Goal: Find specific page/section: Find specific page/section

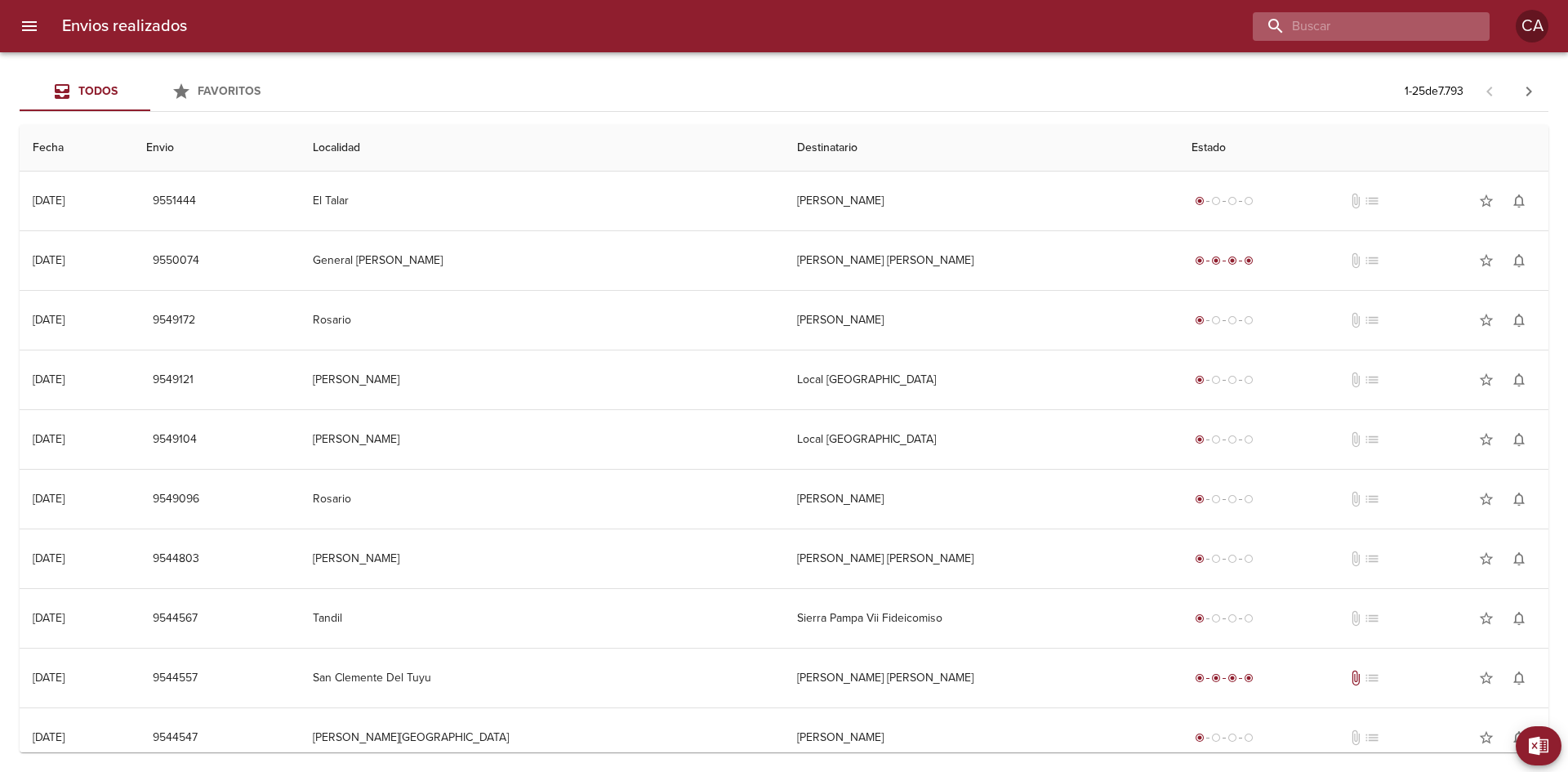
click at [1405, 20] on input "buscar" at bounding box center [1357, 26] width 209 height 28
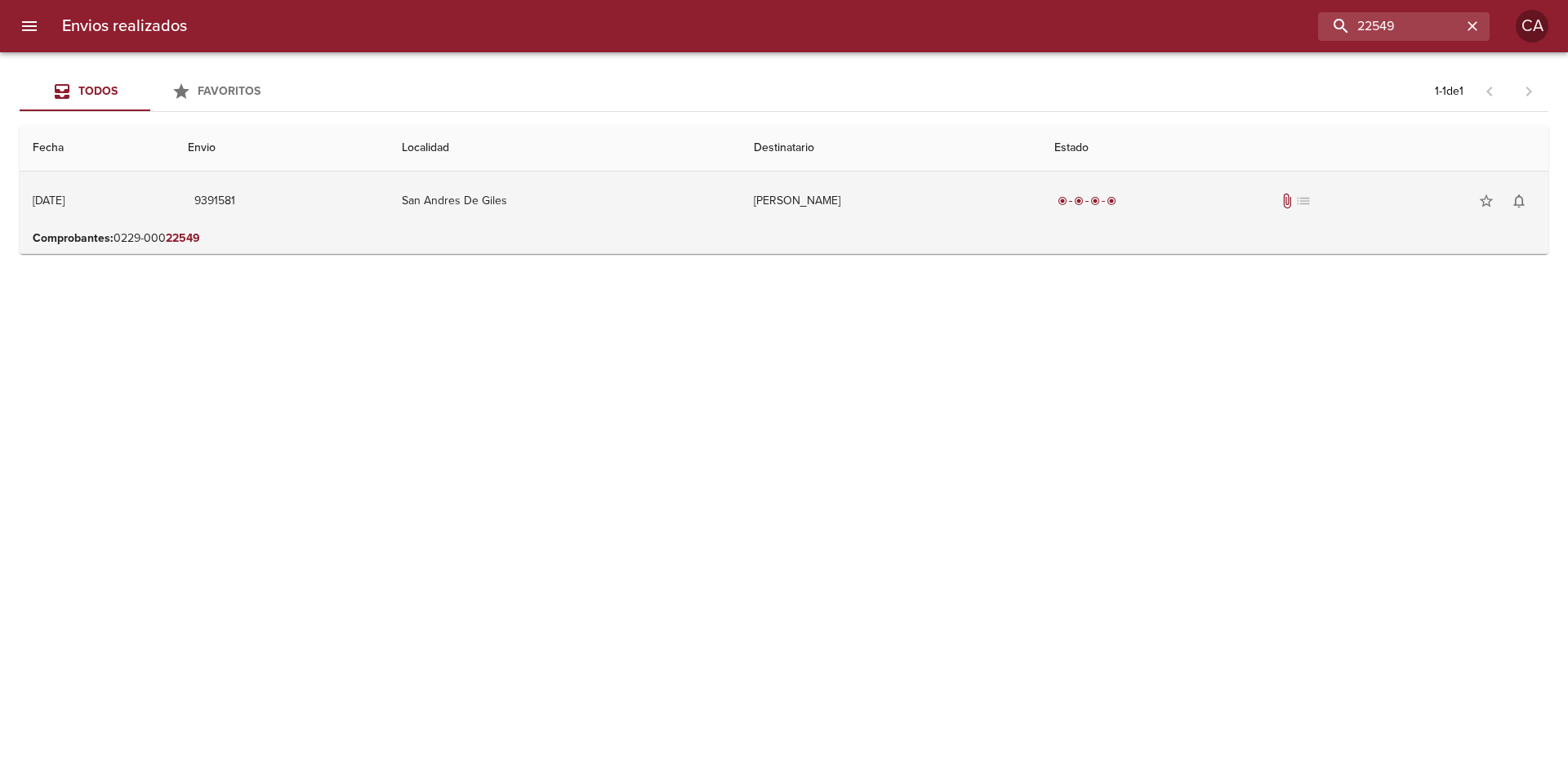
click at [1111, 186] on div "radio_button_checked radio_button_checked radio_button_checked radio_button_che…" at bounding box center [1295, 201] width 481 height 32
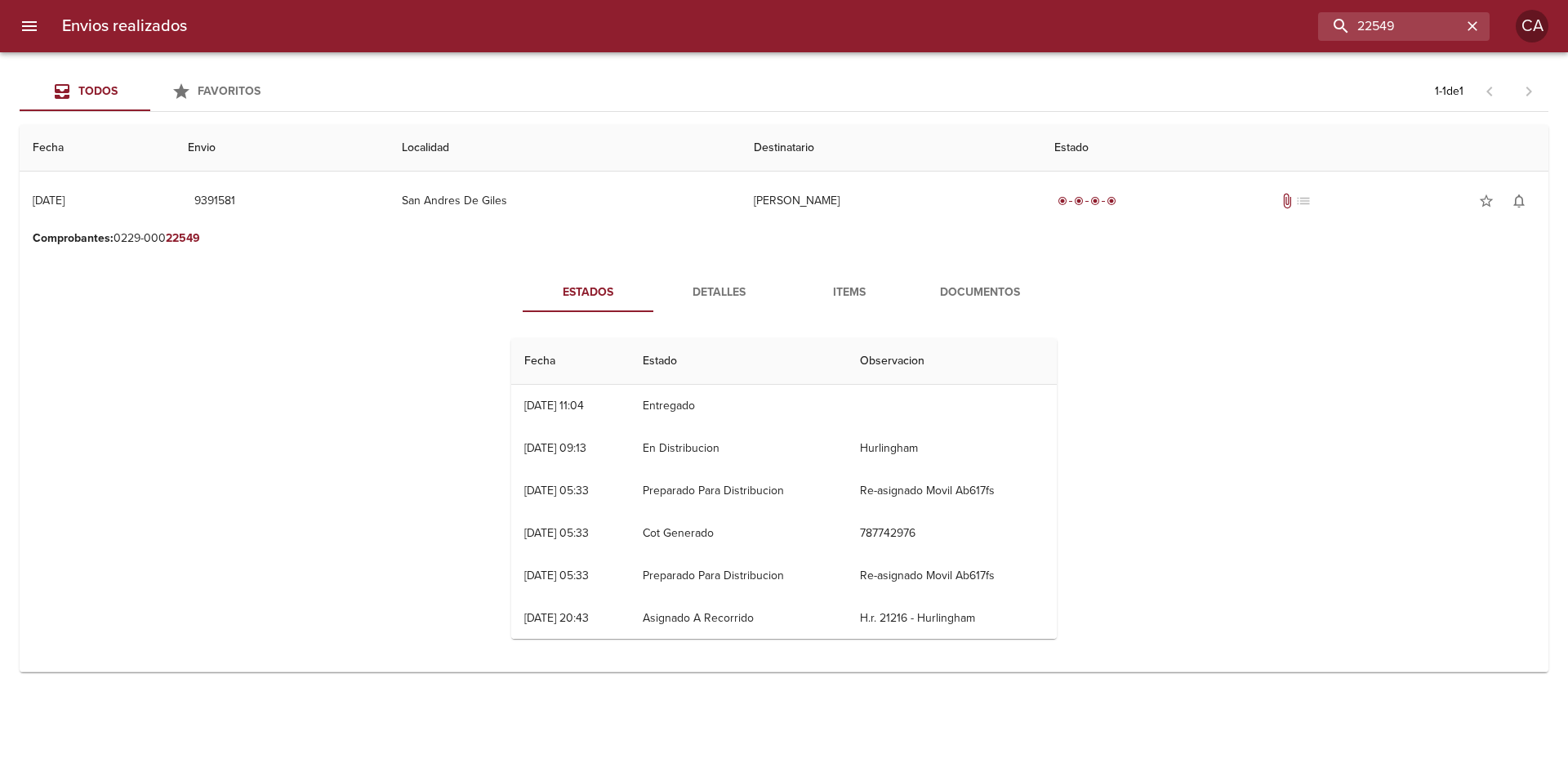
click at [1009, 286] on span "Documentos" at bounding box center [980, 293] width 111 height 20
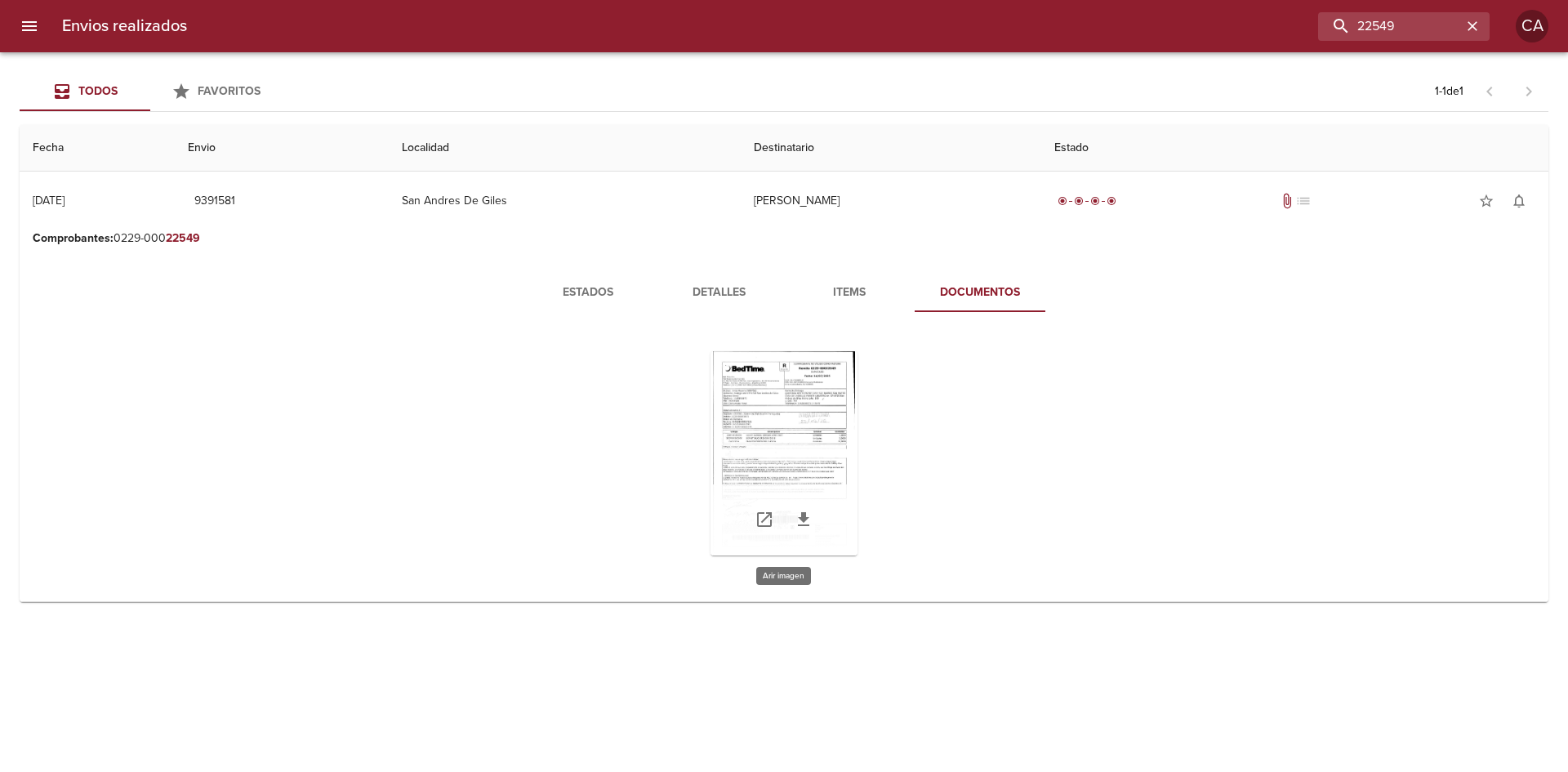
click at [804, 444] on div "Tabla de envíos del cliente" at bounding box center [784, 453] width 147 height 204
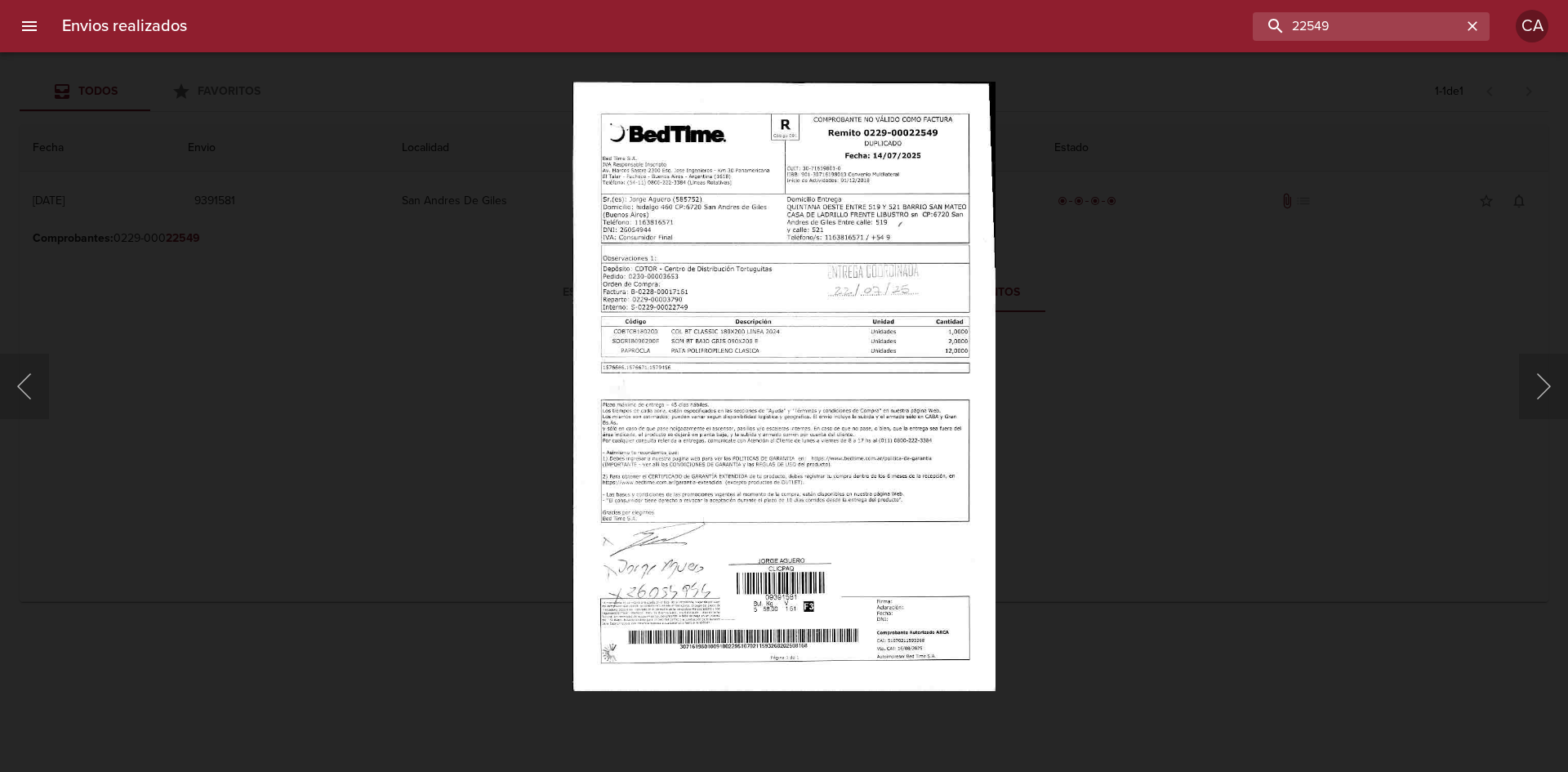
drag, startPoint x: 1412, startPoint y: 26, endPoint x: 1059, endPoint y: 8, distance: 353.5
click at [1064, 8] on div "Envios realizados 22549 CA" at bounding box center [784, 26] width 1568 height 52
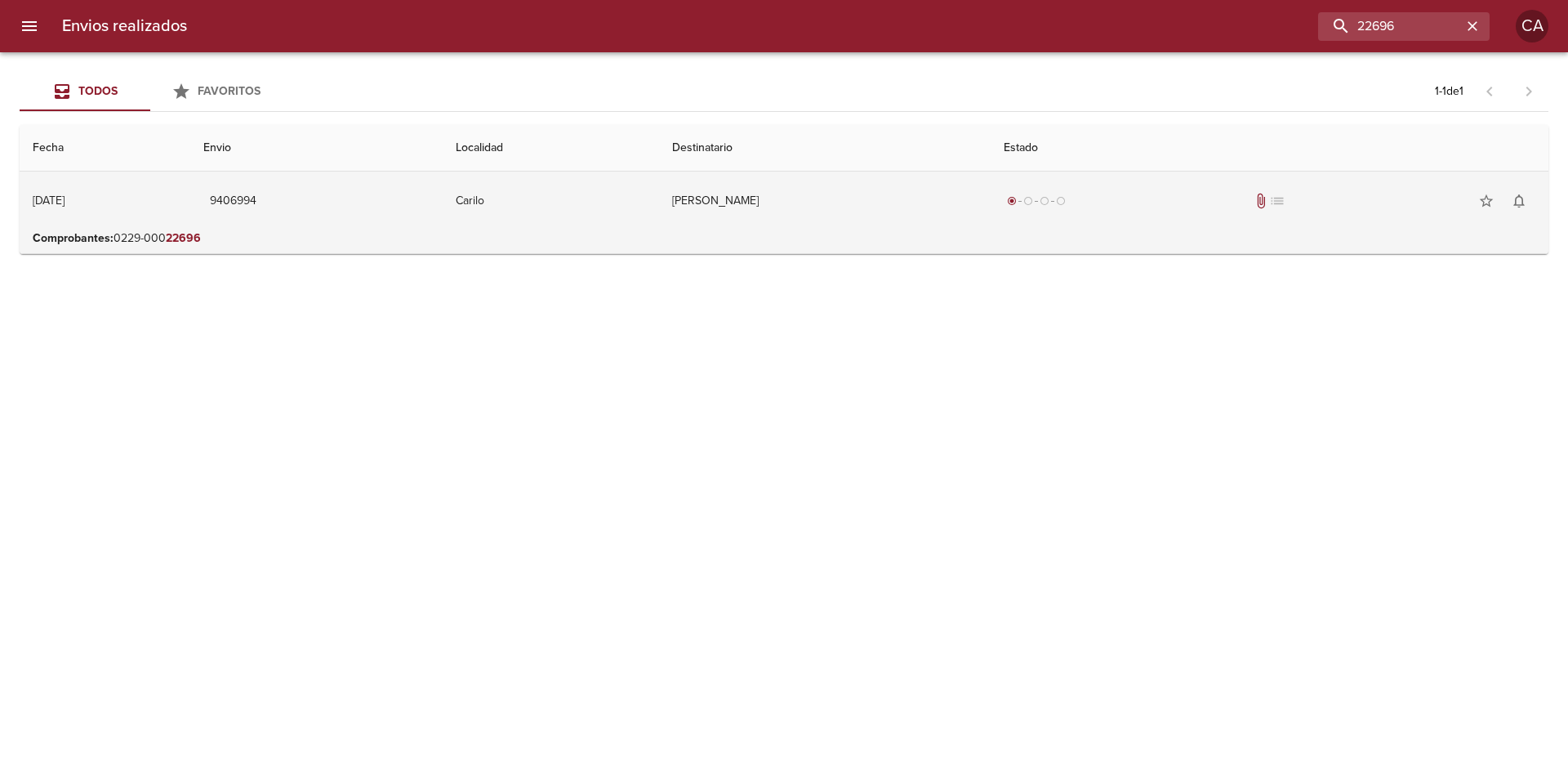
click at [626, 195] on td "Carilo" at bounding box center [550, 201] width 216 height 59
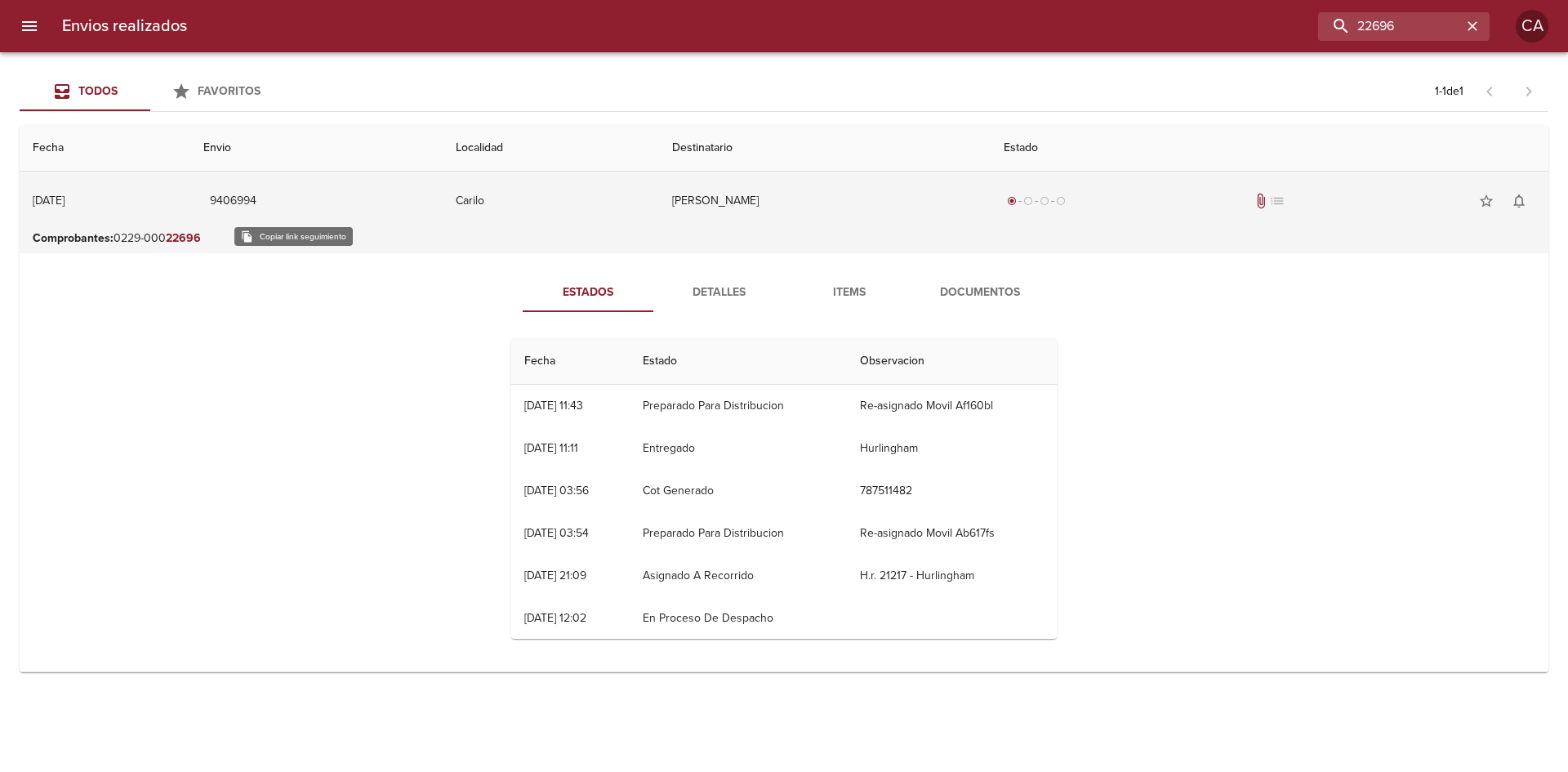
click at [256, 196] on span "9406994" at bounding box center [233, 202] width 47 height 20
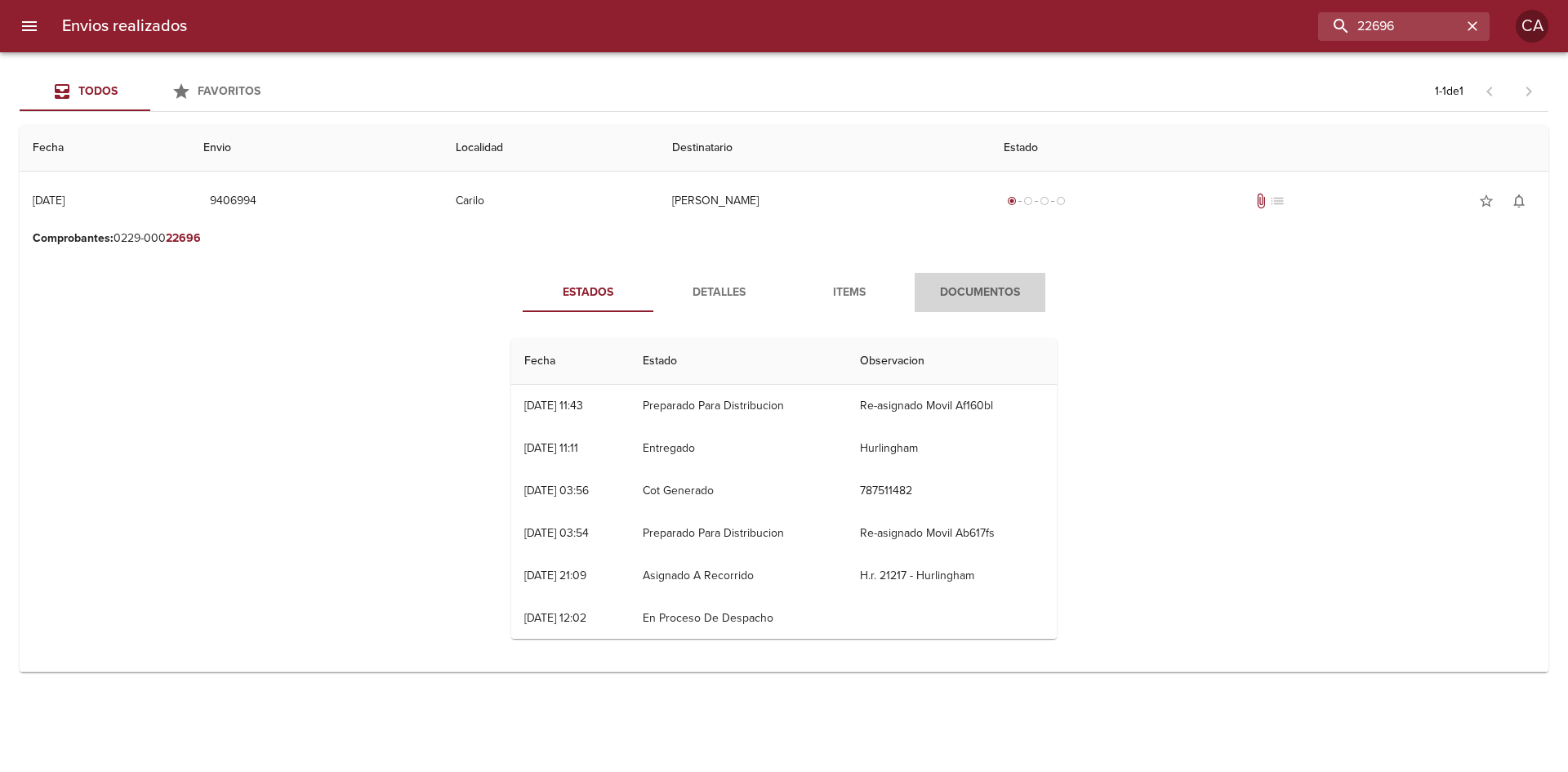
click at [984, 293] on span "Documentos" at bounding box center [980, 293] width 111 height 20
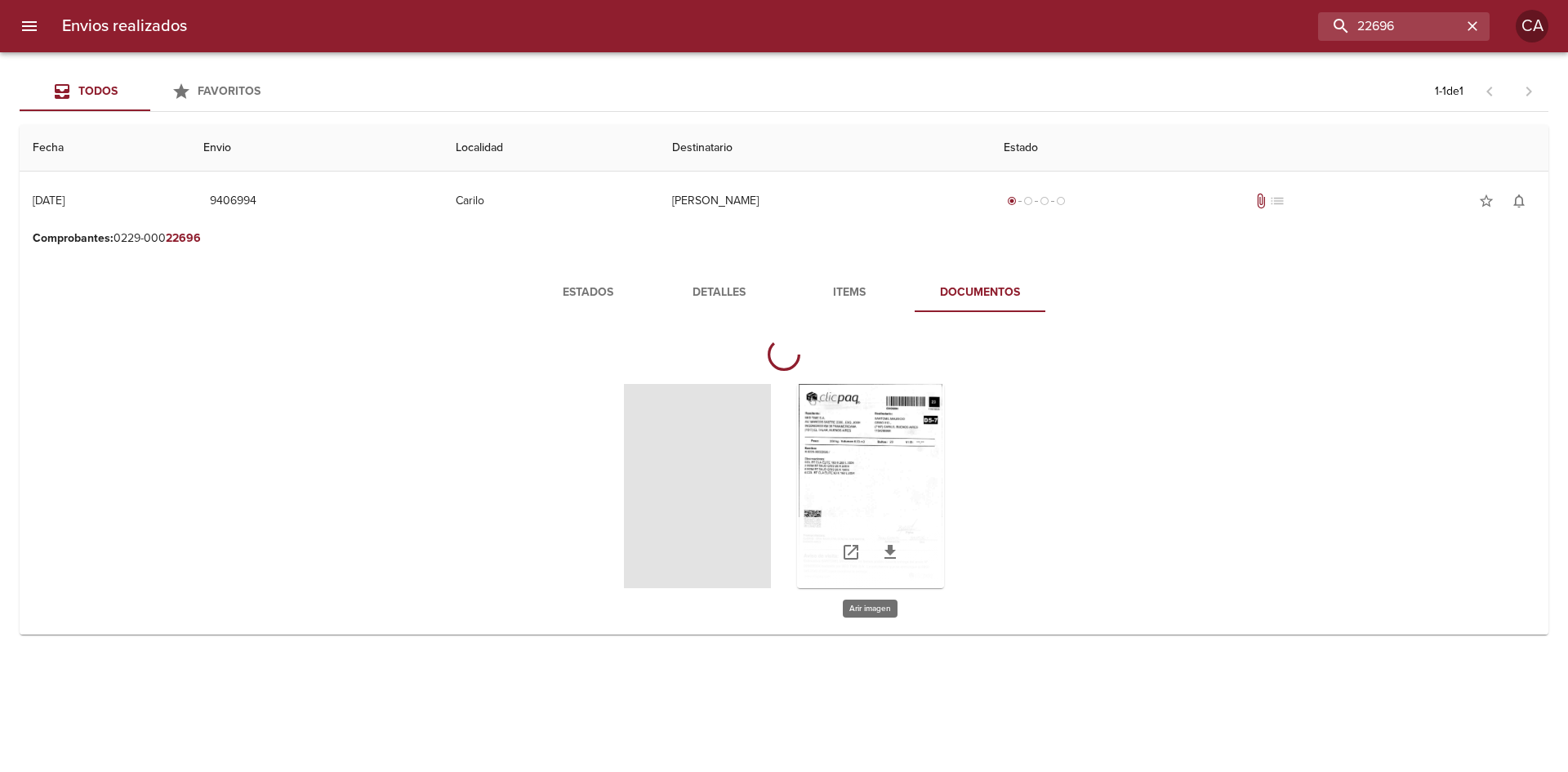
click at [870, 451] on div "Tabla de envíos del cliente" at bounding box center [870, 486] width 147 height 204
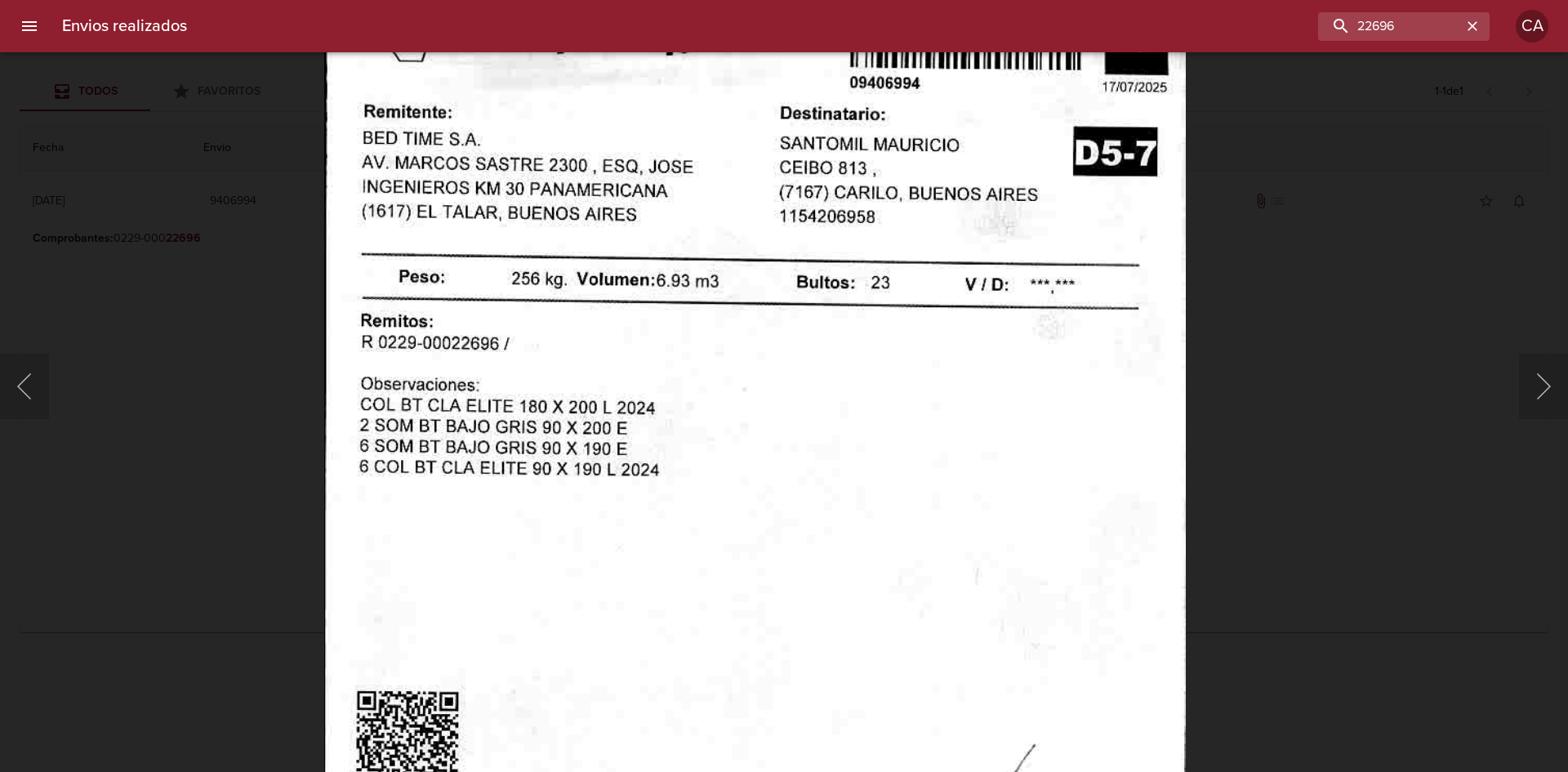
click at [841, 518] on img "Lightbox" at bounding box center [755, 547] width 862 height 1223
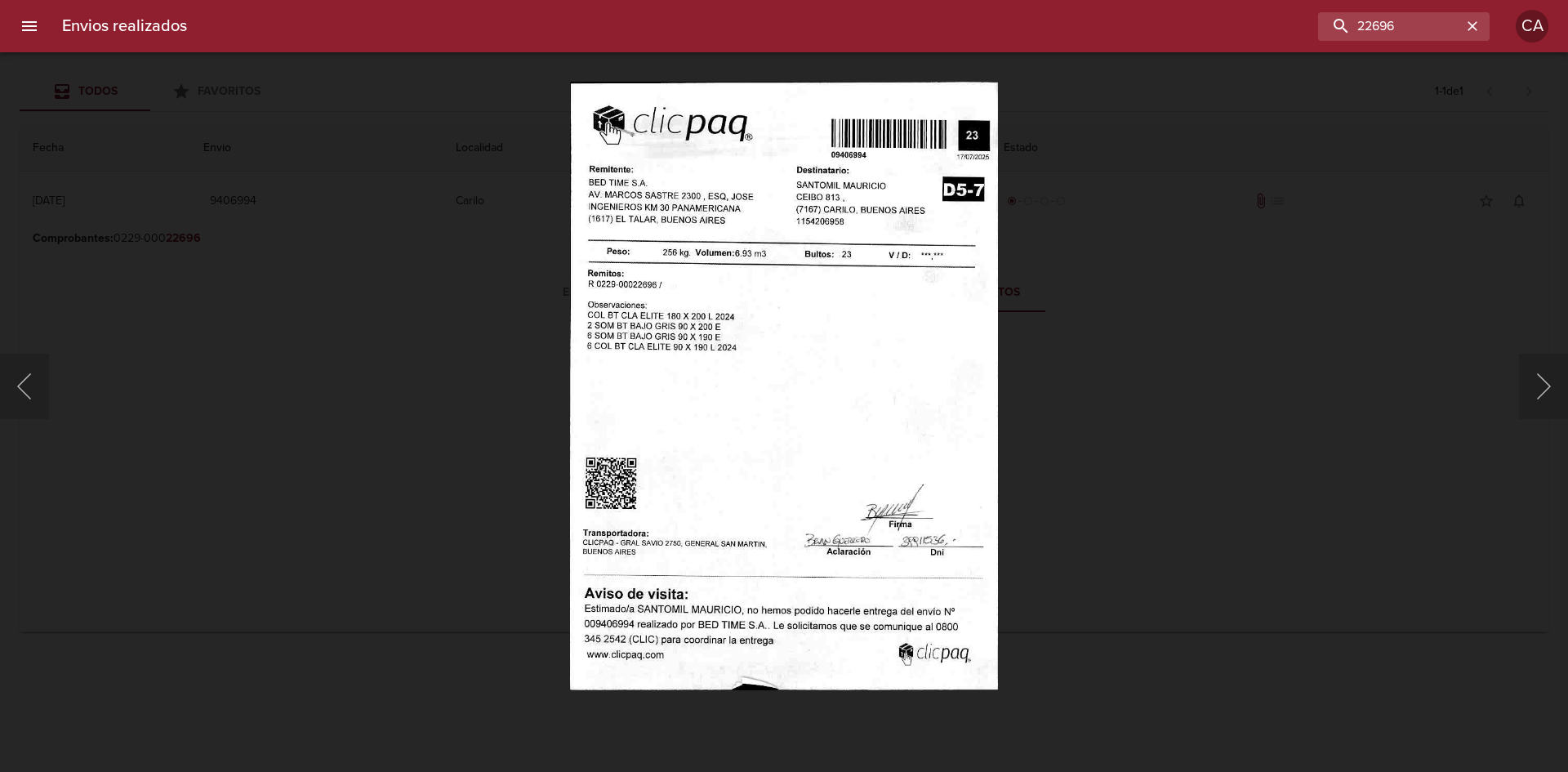
click at [453, 403] on div "Lightbox" at bounding box center [784, 386] width 1568 height 772
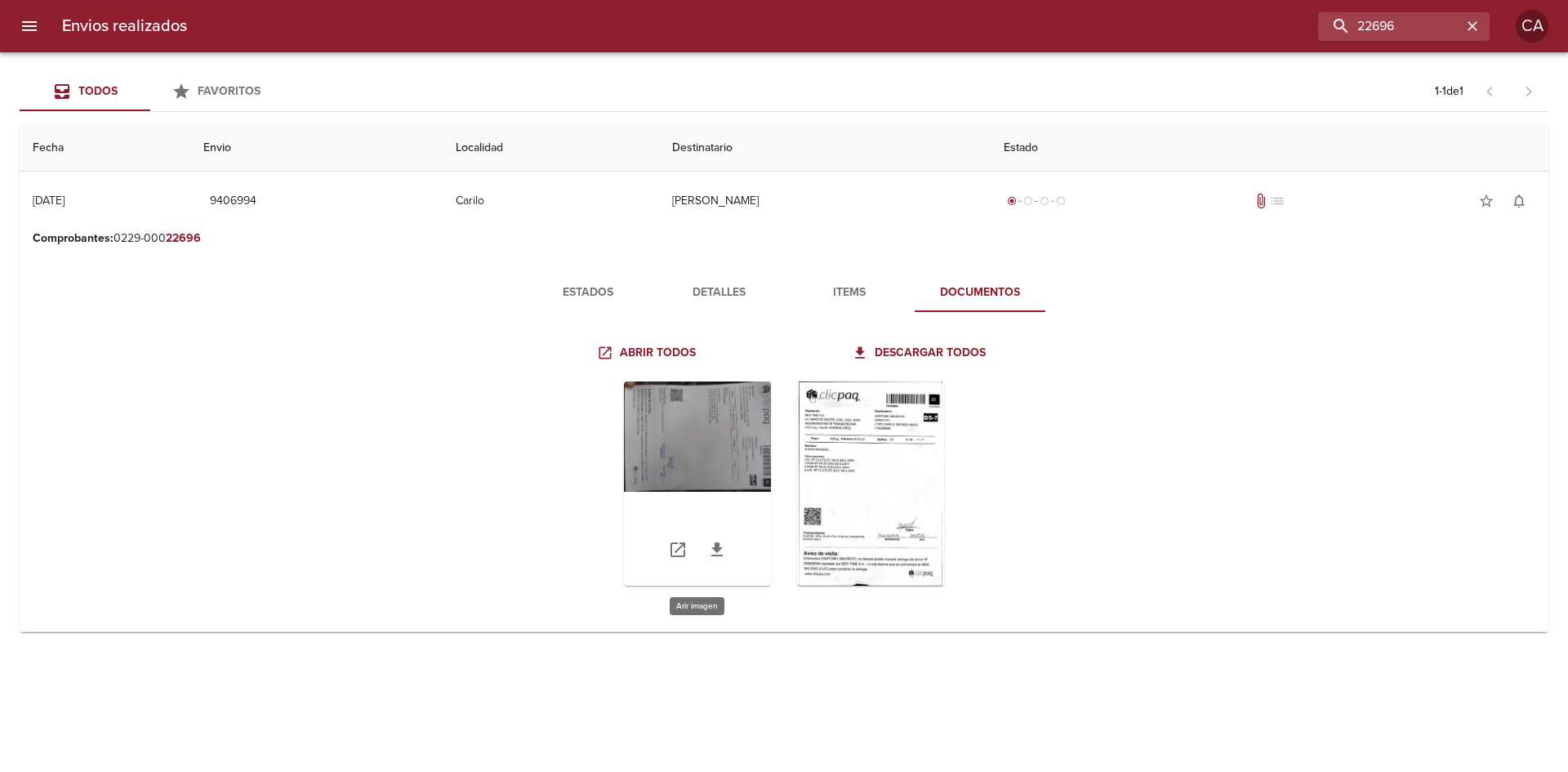
click at [702, 421] on div "Tabla de envíos del cliente" at bounding box center [698, 483] width 147 height 204
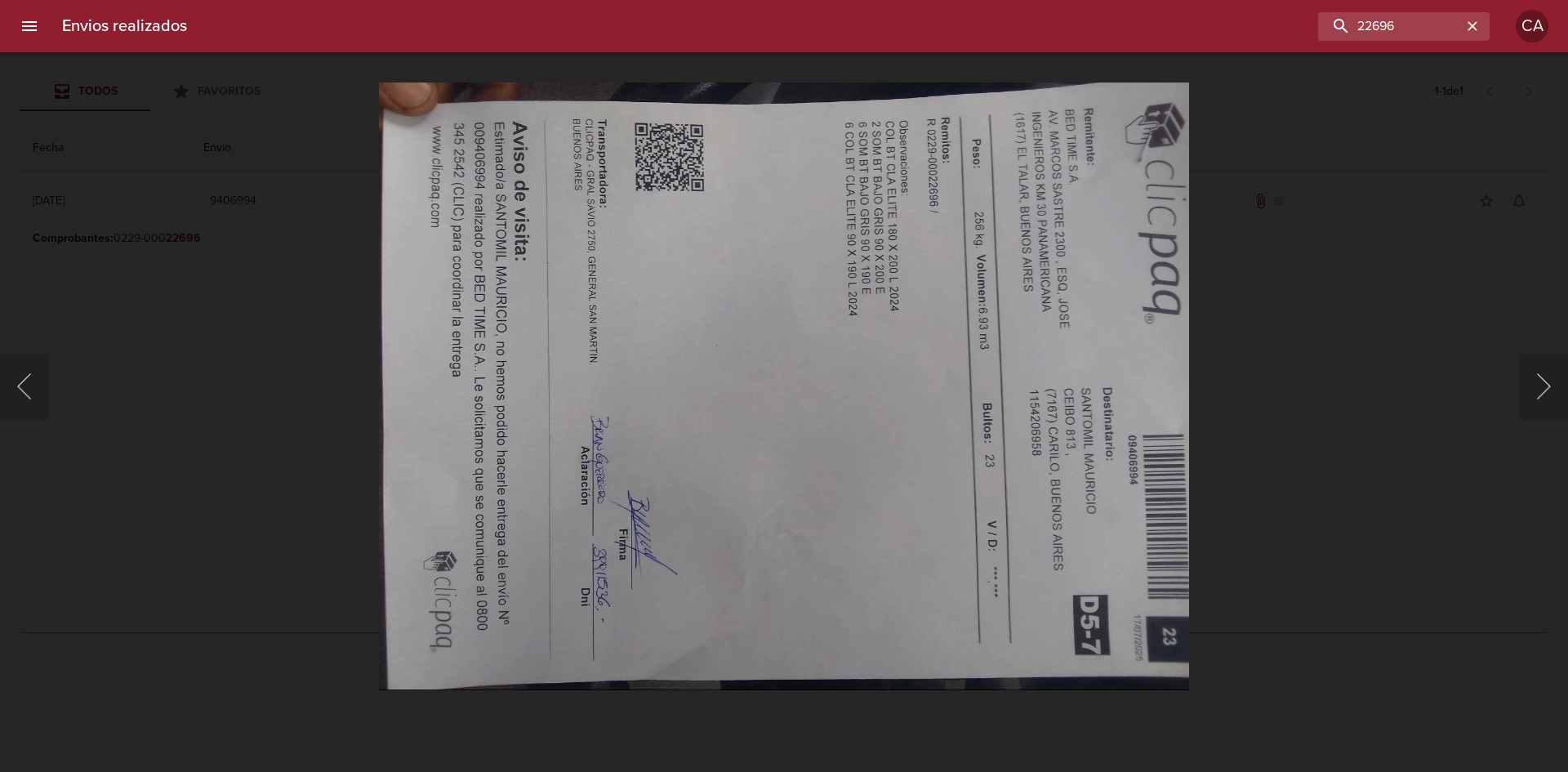
click at [1372, 213] on div "Lightbox" at bounding box center [784, 386] width 1568 height 772
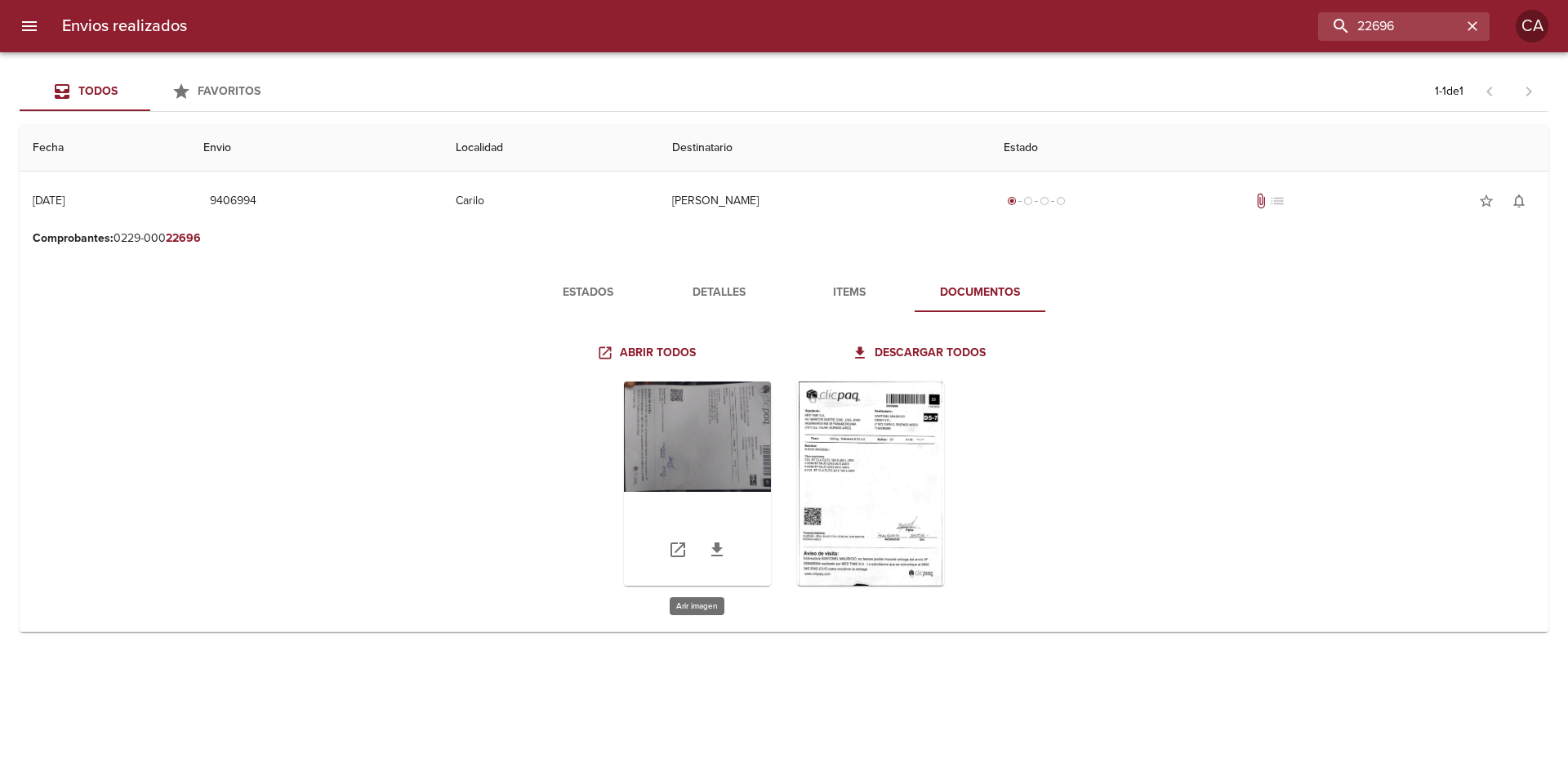
click at [702, 443] on div "Tabla de envíos del cliente" at bounding box center [698, 483] width 147 height 204
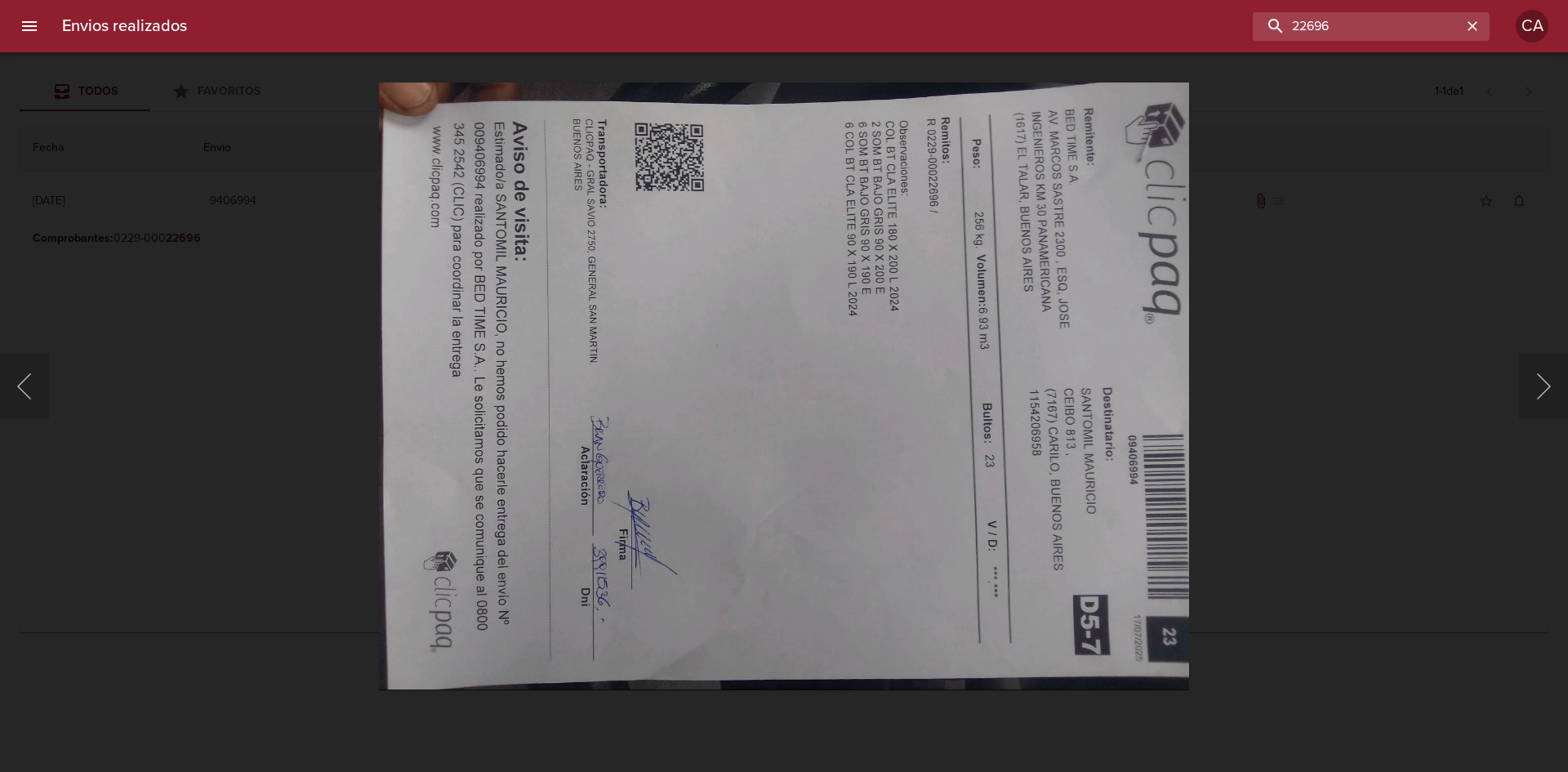
drag, startPoint x: 1409, startPoint y: 22, endPoint x: 1207, endPoint y: 23, distance: 202.0
click at [1207, 23] on div "22696" at bounding box center [845, 26] width 1290 height 28
click at [1538, 387] on button "Siguiente" at bounding box center [1543, 386] width 49 height 66
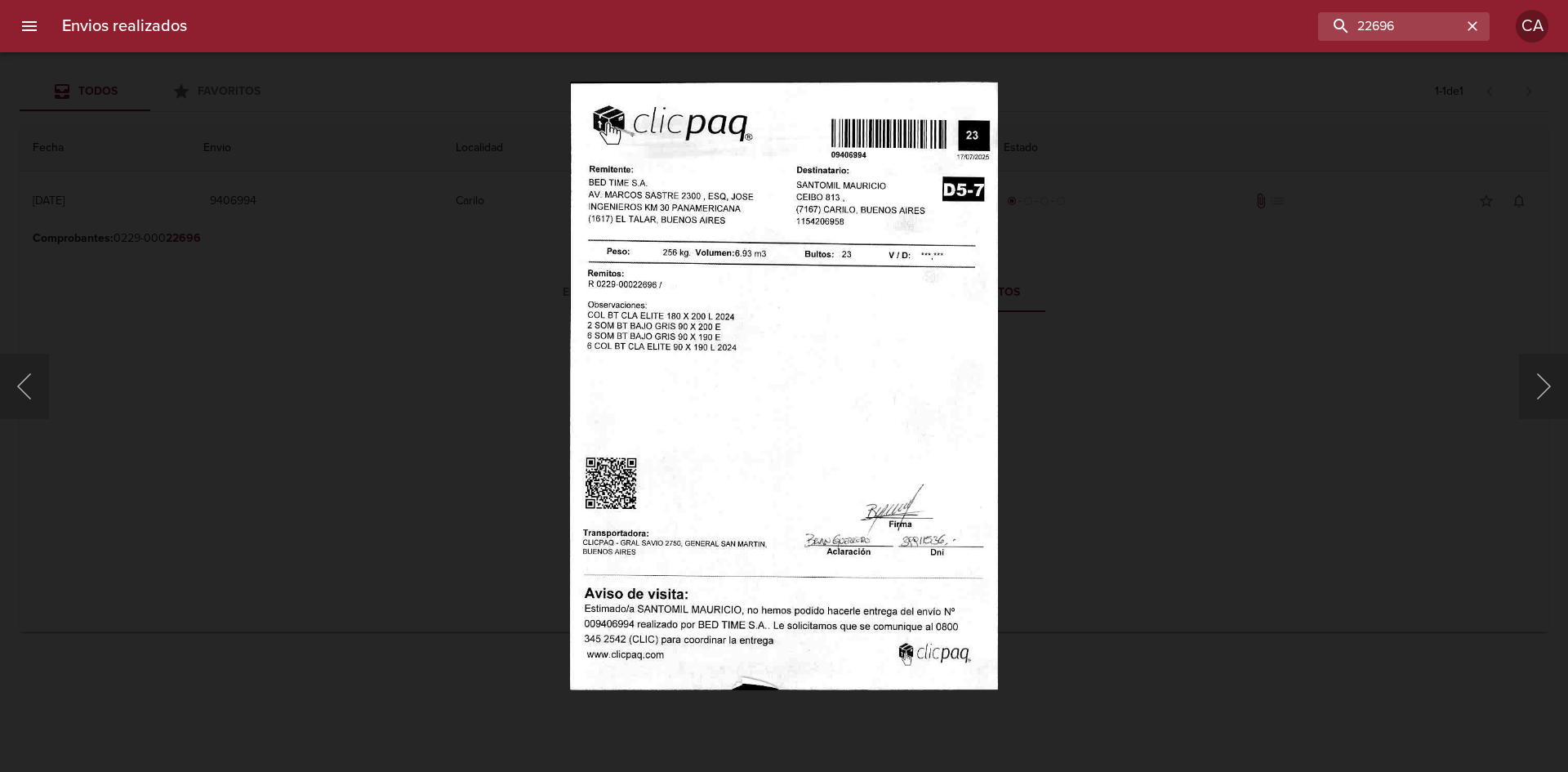
click at [702, 494] on img "Lightbox" at bounding box center [785, 386] width 429 height 609
drag, startPoint x: 1401, startPoint y: 26, endPoint x: 1220, endPoint y: 23, distance: 181.0
click at [1220, 23] on div "22696" at bounding box center [845, 26] width 1290 height 28
paste input "[PERSON_NAME]"
type input "[PERSON_NAME]"
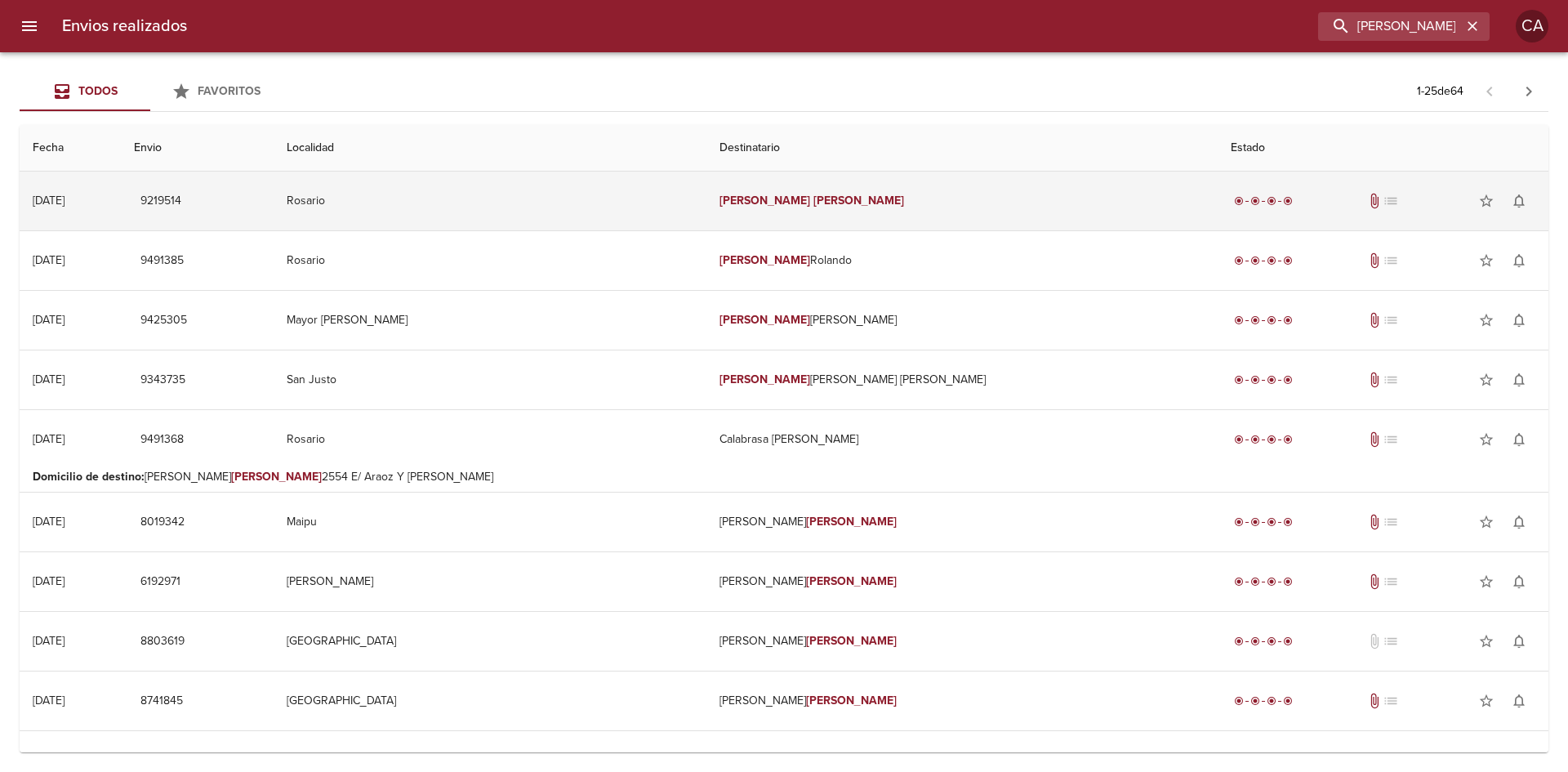
click at [834, 190] on td "[PERSON_NAME]" at bounding box center [962, 201] width 512 height 59
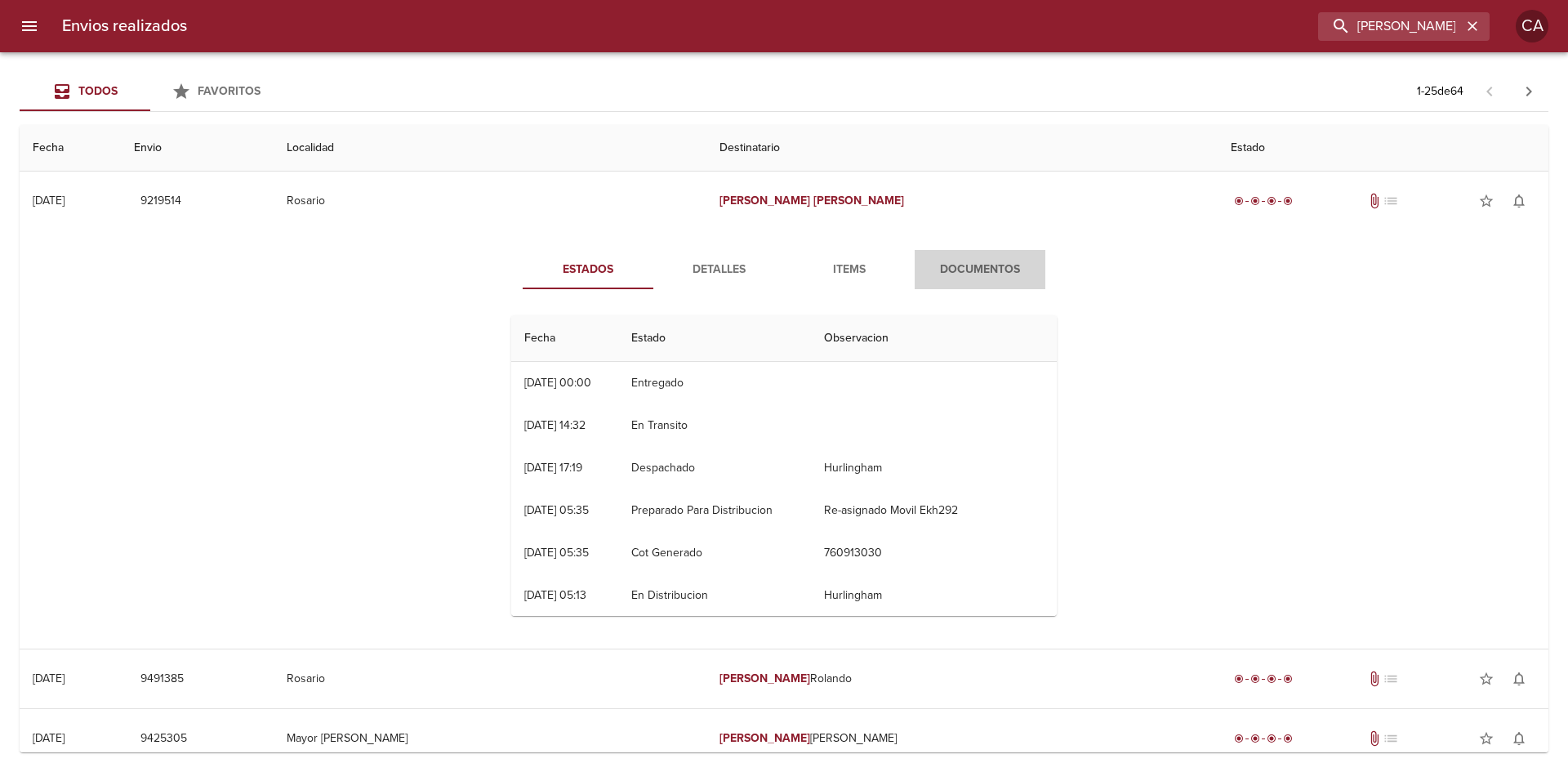
click at [965, 264] on span "Documentos" at bounding box center [980, 270] width 111 height 20
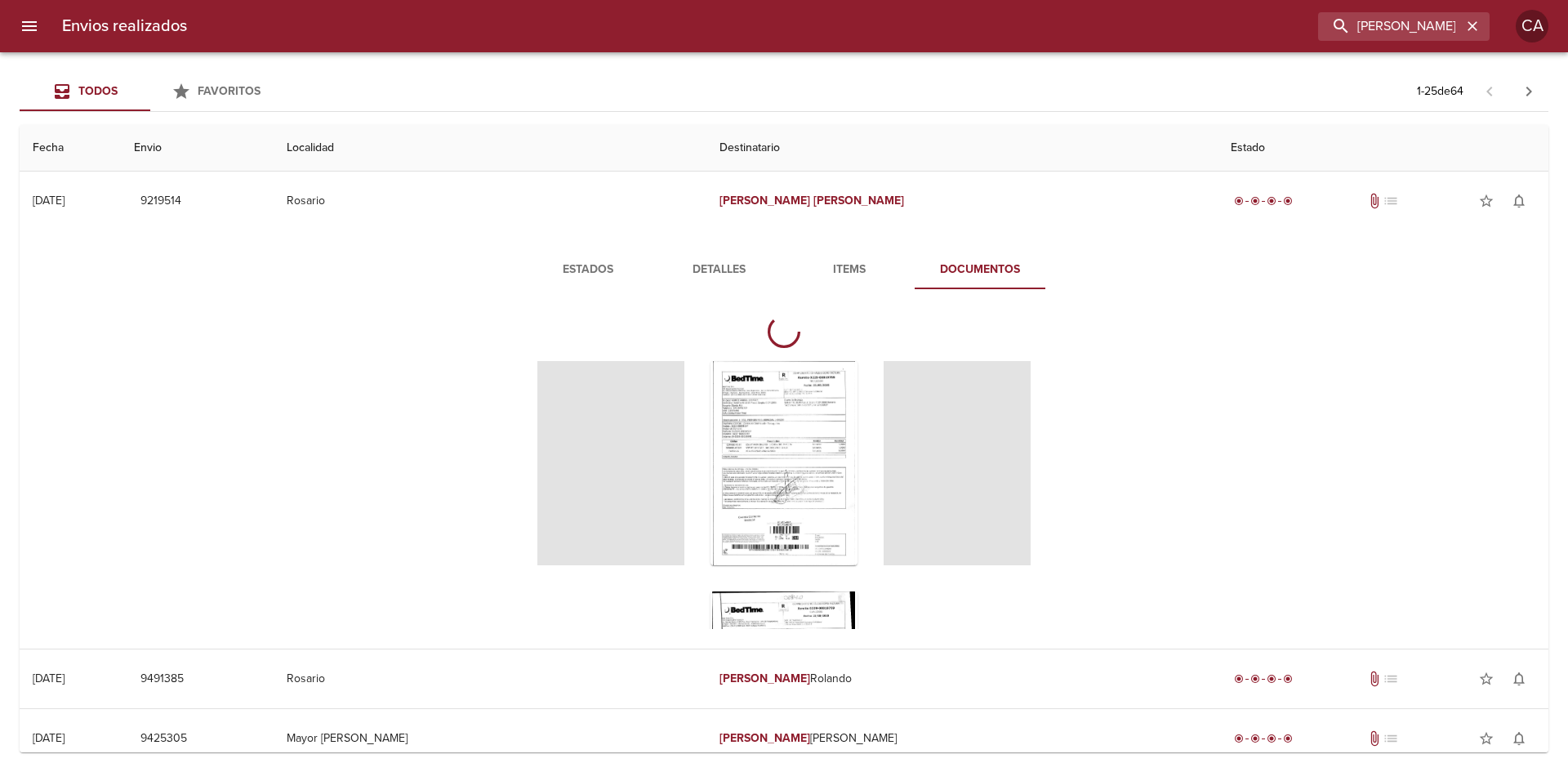
click at [637, 442] on span "Tabla de envíos del cliente" at bounding box center [611, 463] width 147 height 204
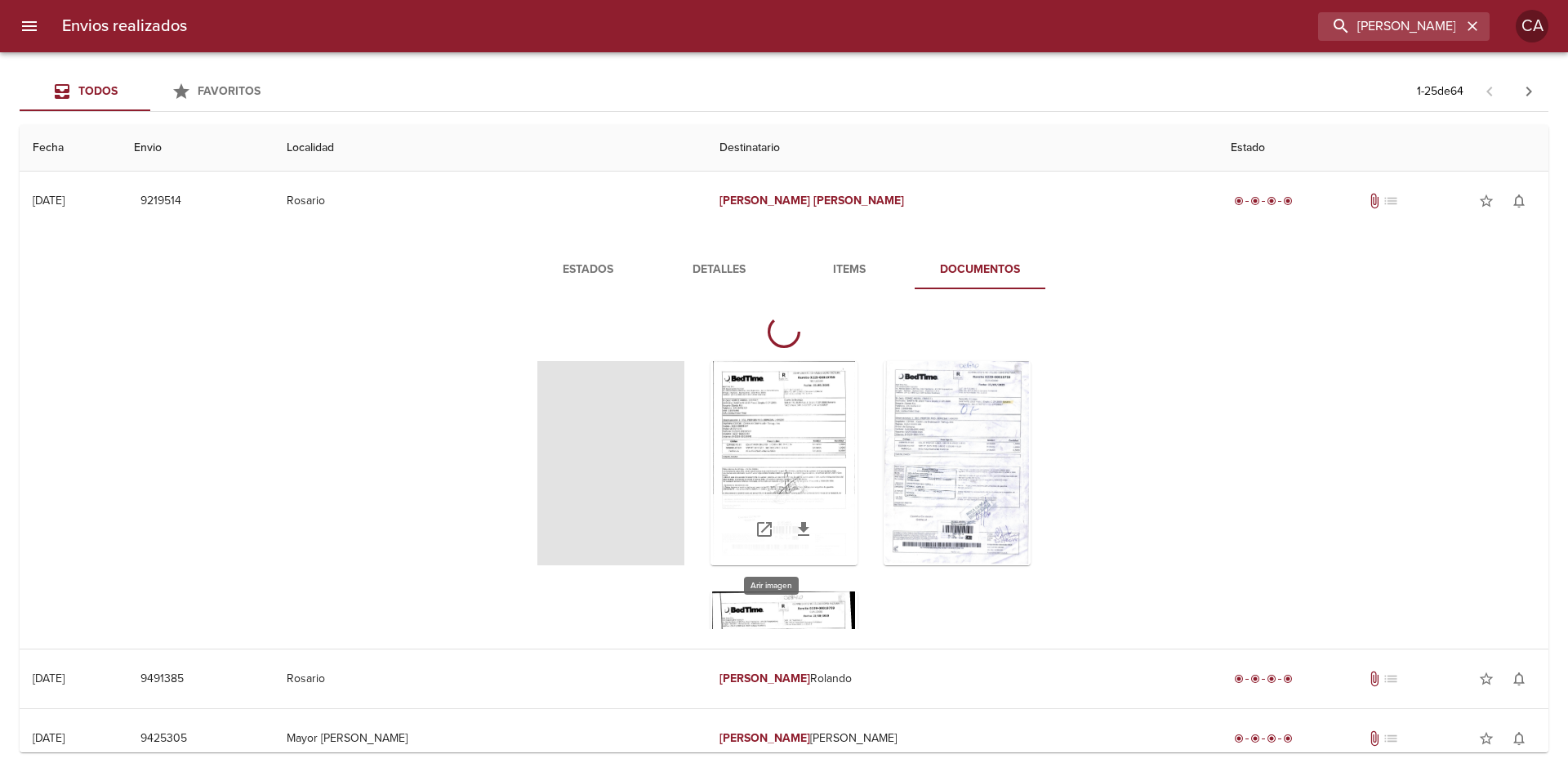
click at [822, 437] on div "Tabla de envíos del cliente" at bounding box center [784, 463] width 147 height 204
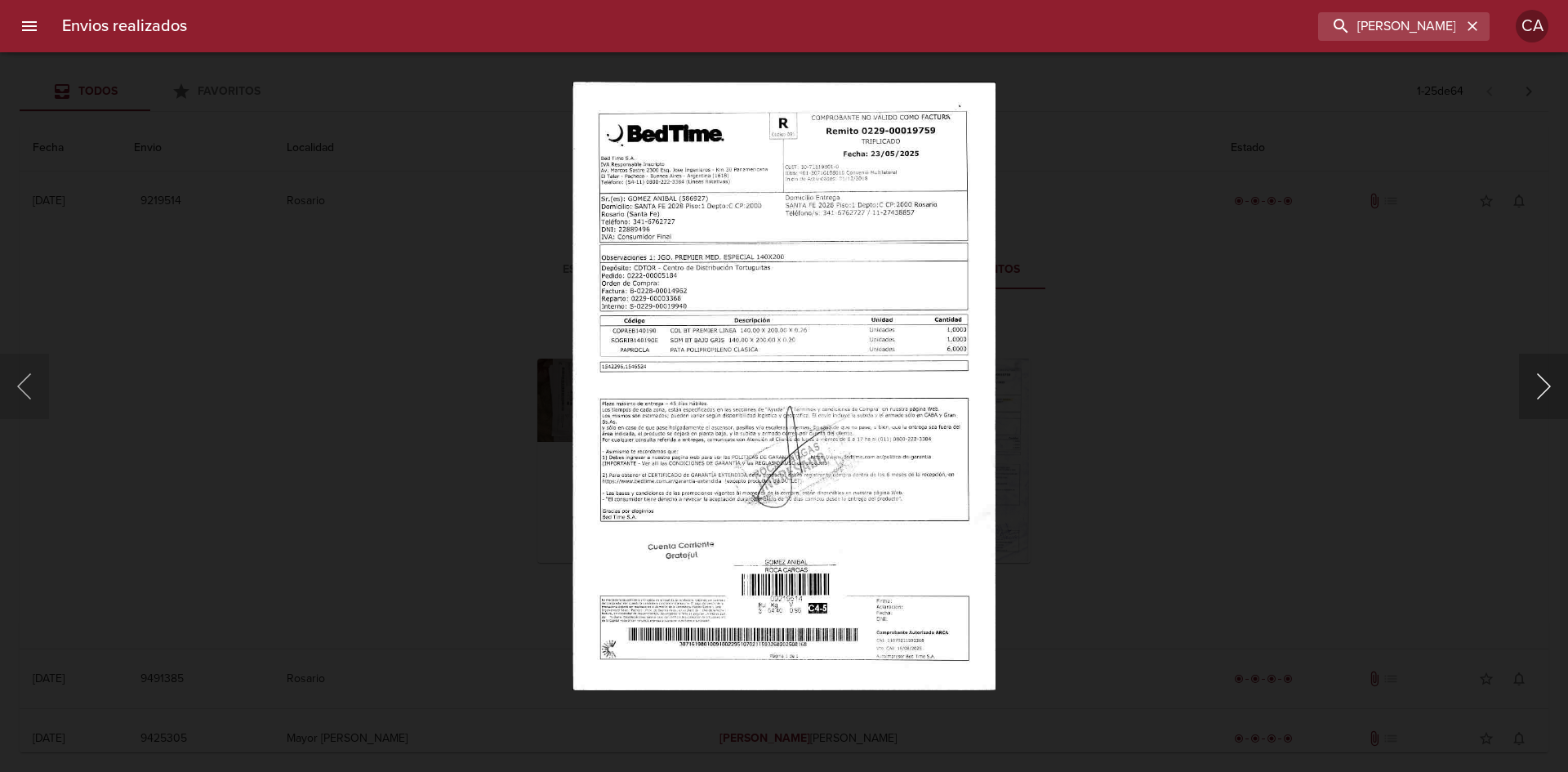
click at [1527, 389] on button "Siguiente" at bounding box center [1543, 386] width 49 height 66
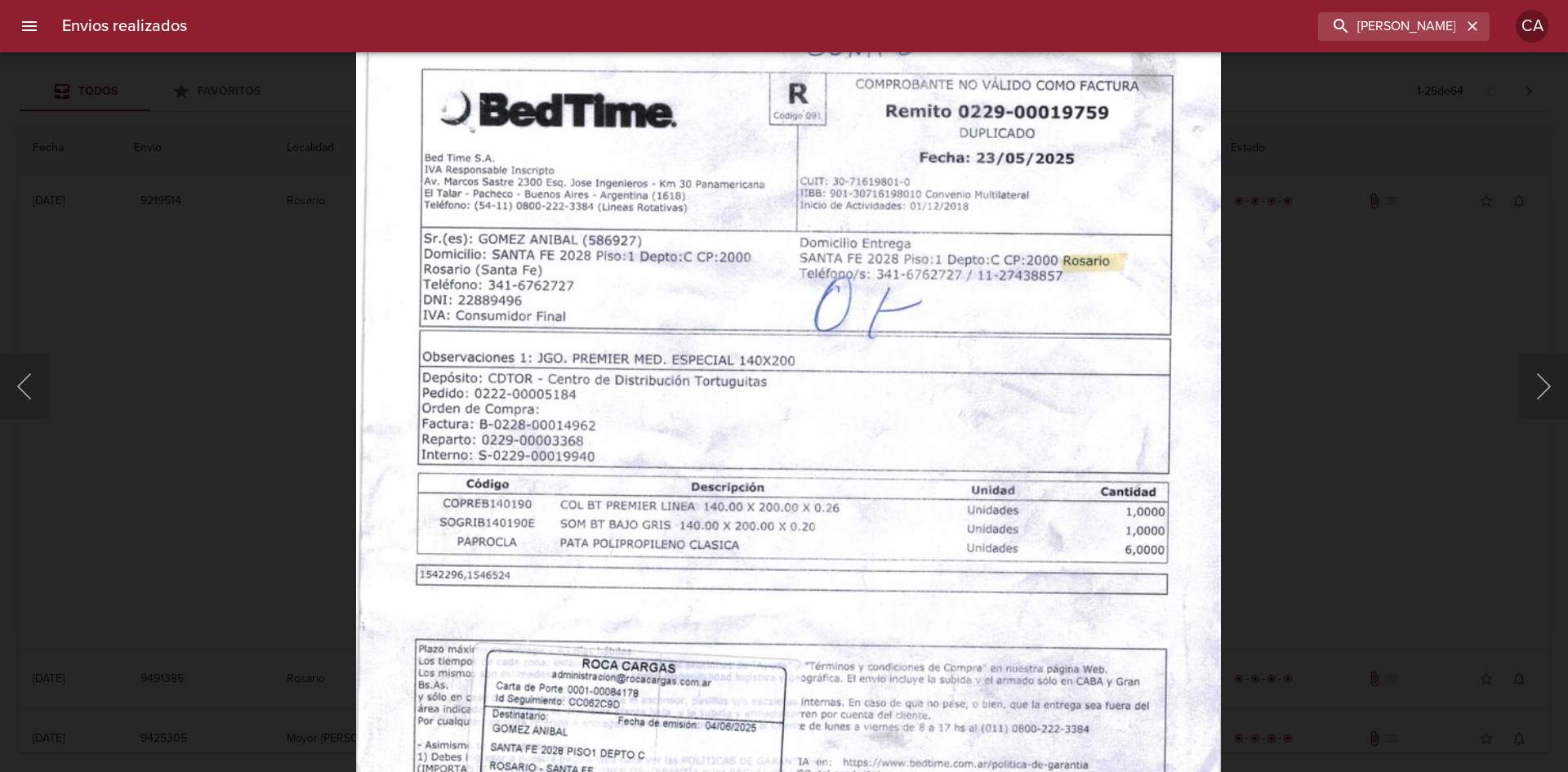
click at [754, 401] on img "Lightbox" at bounding box center [788, 628] width 864 height 1223
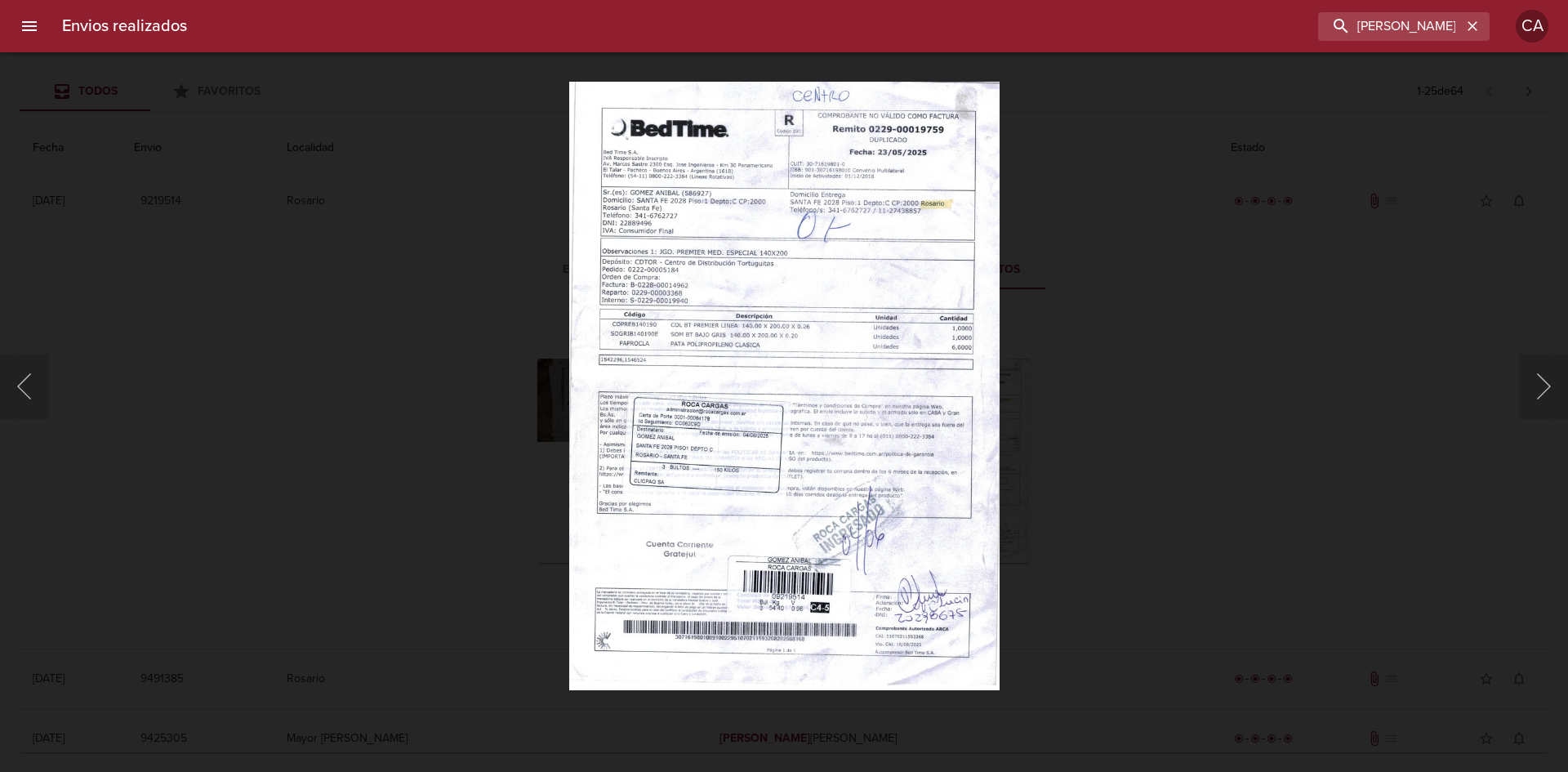
click at [327, 361] on div "Lightbox" at bounding box center [784, 386] width 1568 height 772
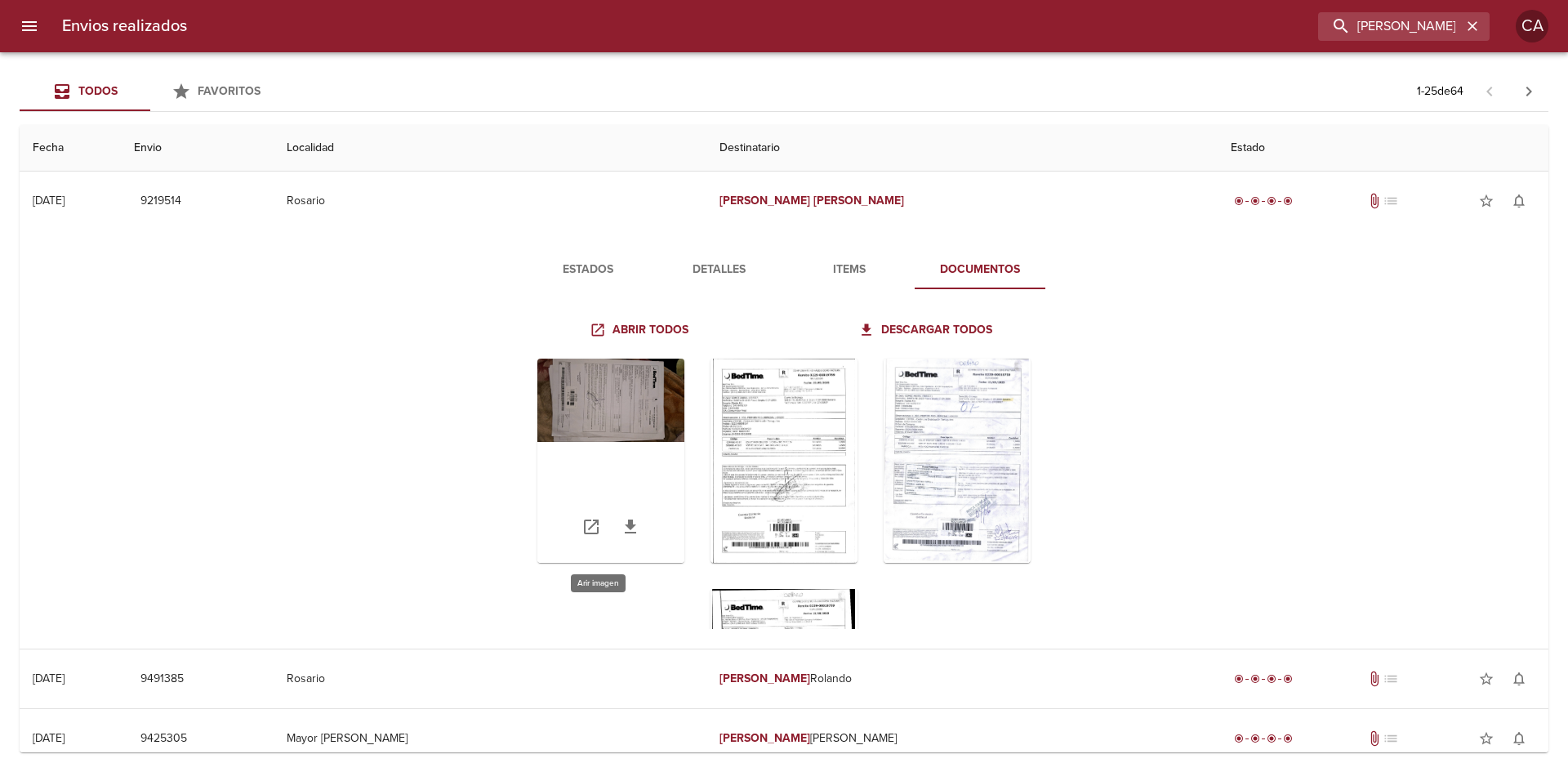
click at [621, 403] on div "Tabla de envíos del cliente" at bounding box center [611, 460] width 147 height 204
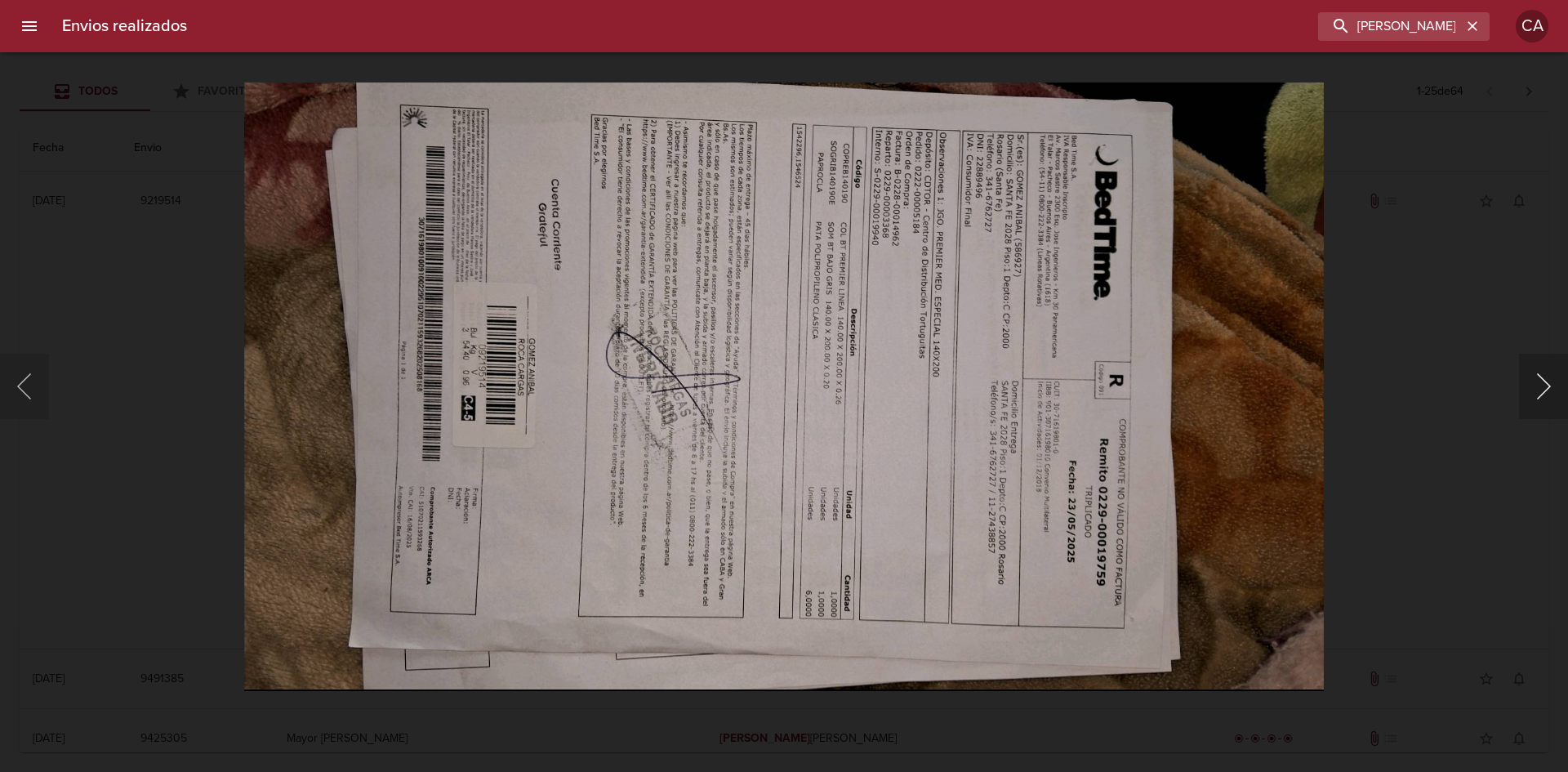
click at [1536, 395] on button "Siguiente" at bounding box center [1543, 386] width 49 height 66
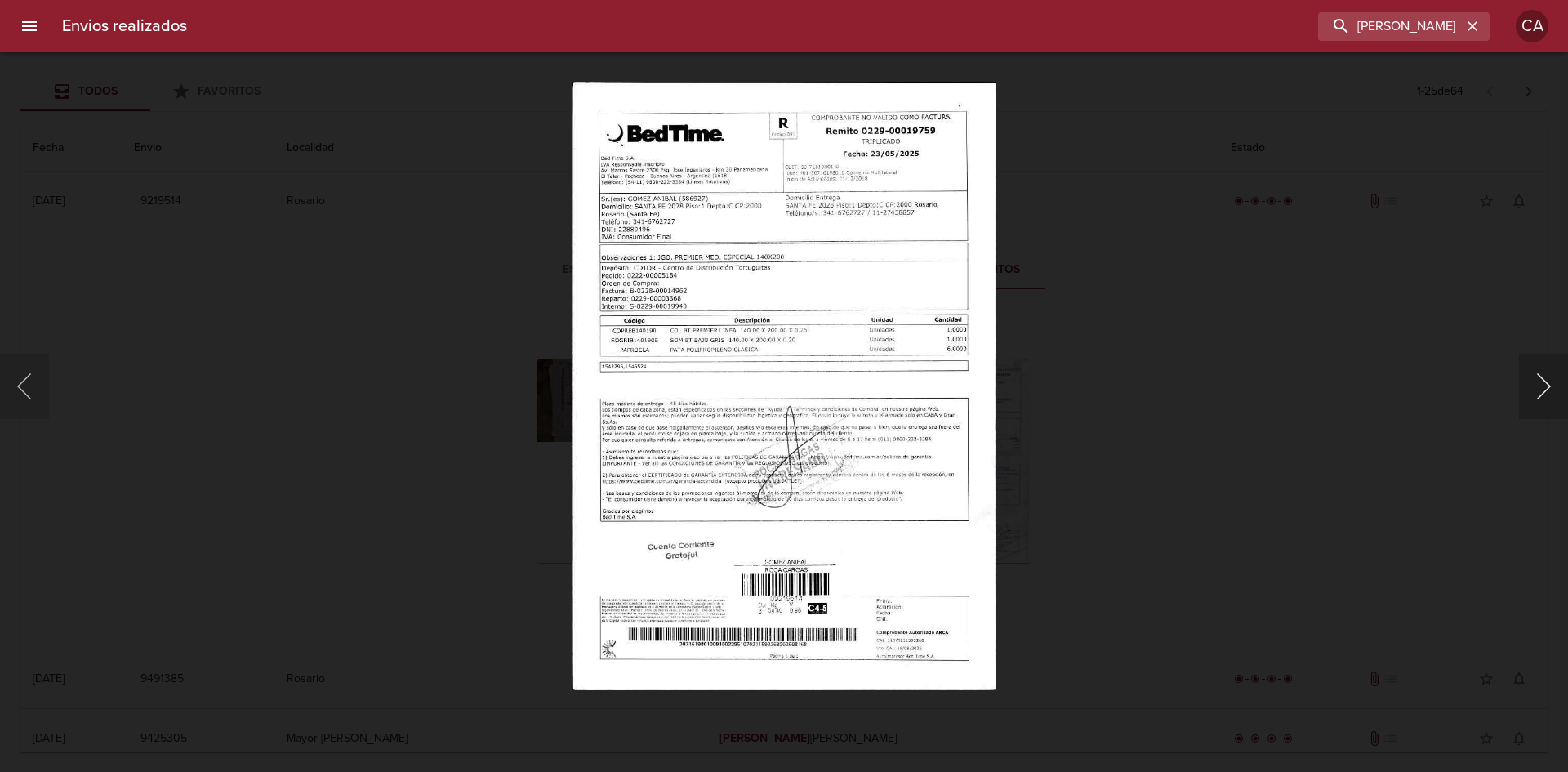
click at [1536, 395] on button "Siguiente" at bounding box center [1543, 386] width 49 height 66
